Goal: Task Accomplishment & Management: Use online tool/utility

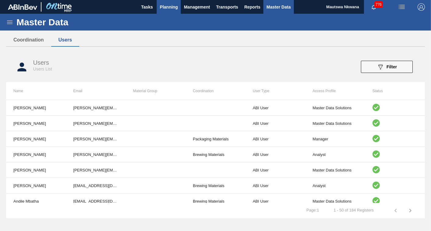
click at [164, 6] on span "Planning" at bounding box center [169, 6] width 18 height 7
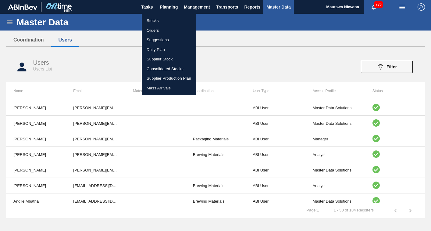
click at [151, 39] on li "Suggestions" at bounding box center [169, 40] width 54 height 10
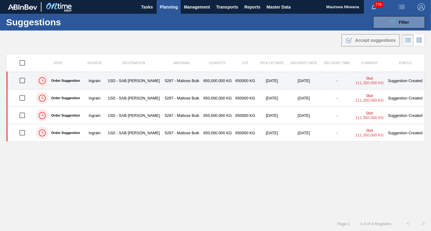
click at [23, 79] on input "checkbox" at bounding box center [22, 80] width 13 height 13
checkbox input "true"
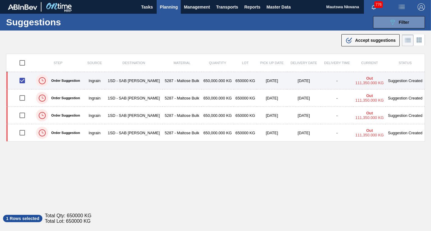
click at [150, 80] on td "1SD - SAB [PERSON_NAME]" at bounding box center [134, 80] width 58 height 17
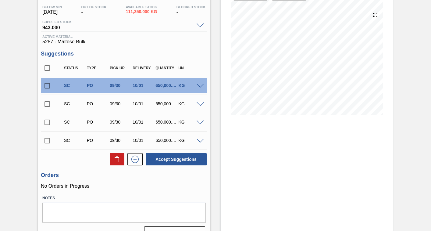
scroll to position [76, 0]
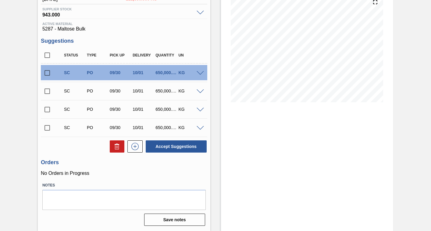
click at [48, 127] on input "checkbox" at bounding box center [47, 127] width 13 height 13
click at [198, 129] on span at bounding box center [200, 128] width 7 height 5
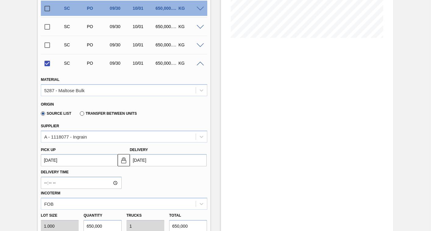
scroll to position [198, 0]
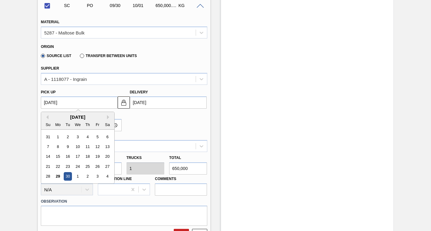
click at [74, 103] on up3254607523 "[DATE]" at bounding box center [79, 102] width 77 height 12
click at [108, 117] on button "Next Month" at bounding box center [109, 117] width 4 height 4
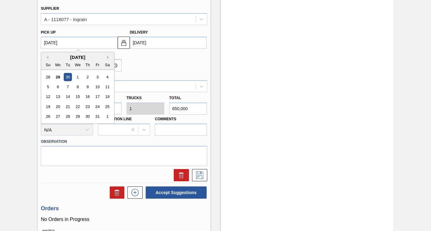
scroll to position [259, 0]
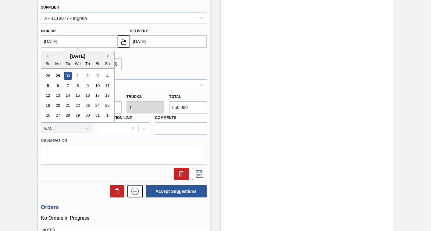
click at [108, 56] on button "Next Month" at bounding box center [109, 56] width 4 height 4
click at [97, 114] on div "28" at bounding box center [97, 115] width 8 height 8
checkbox input "false"
type up3254607523 "[DATE]"
type input "[DATE]"
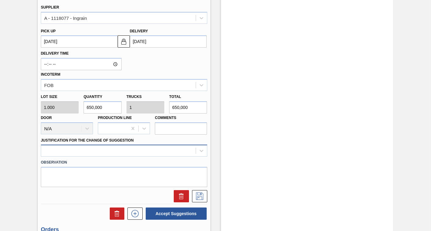
click at [73, 147] on div at bounding box center [124, 151] width 167 height 12
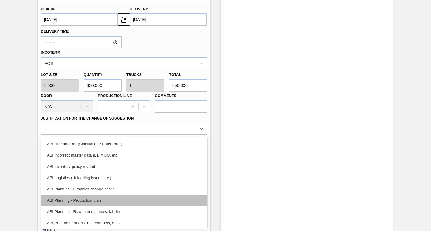
click at [72, 197] on div "ABI Planning - Production plan" at bounding box center [124, 200] width 167 height 11
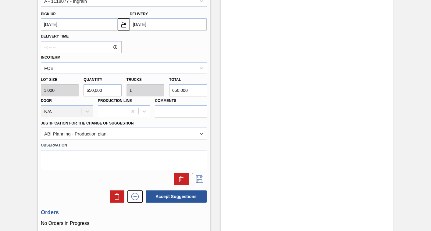
scroll to position [326, 0]
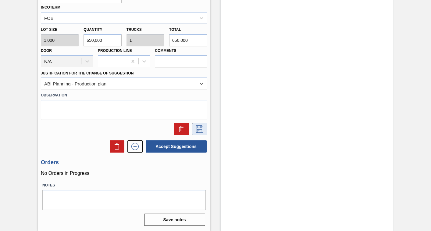
click at [199, 128] on icon at bounding box center [200, 128] width 10 height 7
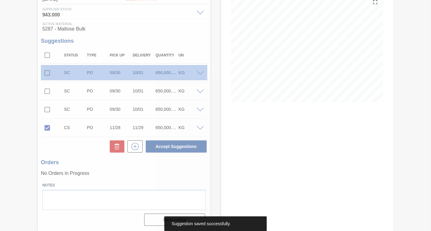
scroll to position [76, 0]
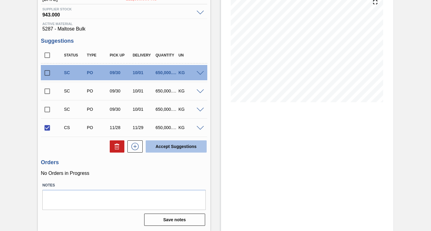
click at [178, 145] on button "Accept Suggestions" at bounding box center [176, 146] width 61 height 12
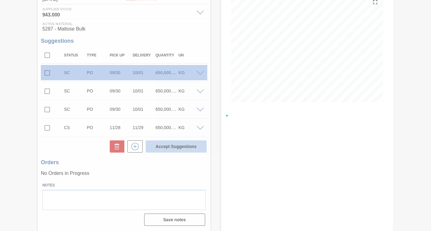
checkbox input "false"
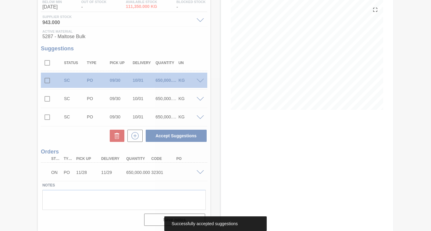
scroll to position [69, 0]
